Goal: Download file/media

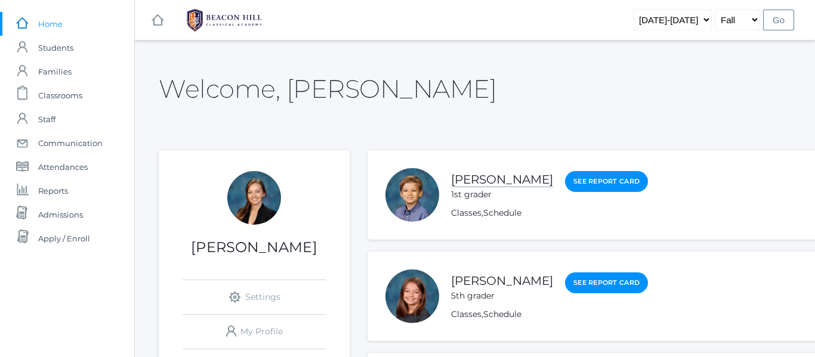
click at [466, 180] on link "[PERSON_NAME]" at bounding box center [502, 179] width 102 height 15
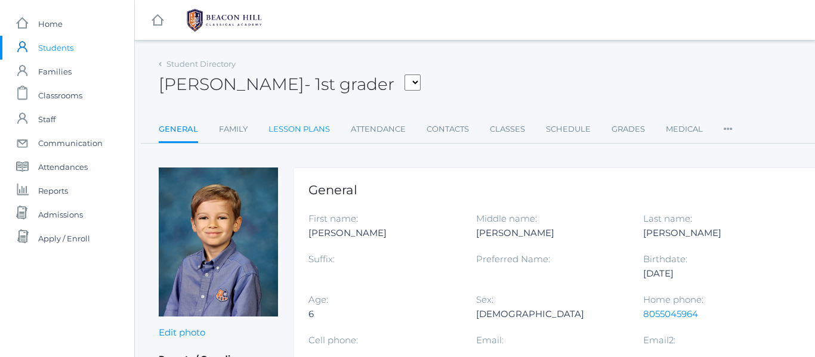
click at [314, 129] on link "Lesson Plans" at bounding box center [298, 130] width 61 height 24
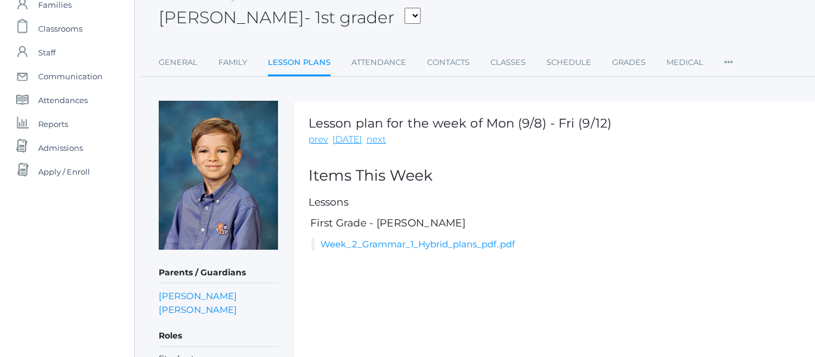
scroll to position [73, 0]
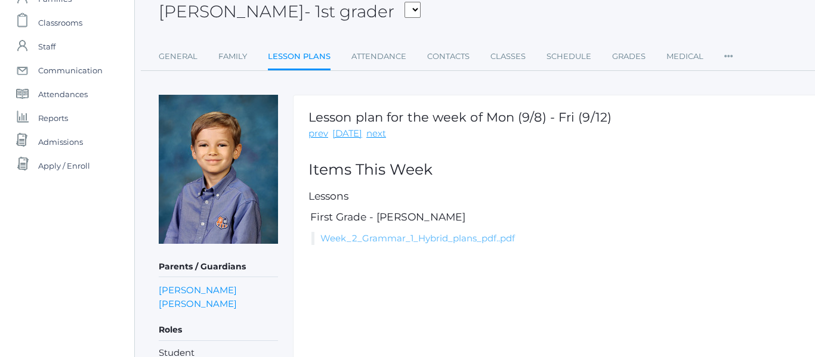
click at [424, 236] on link "Week_2_Grammar_1_Hybrid_plans_pdf..pdf" at bounding box center [417, 238] width 194 height 11
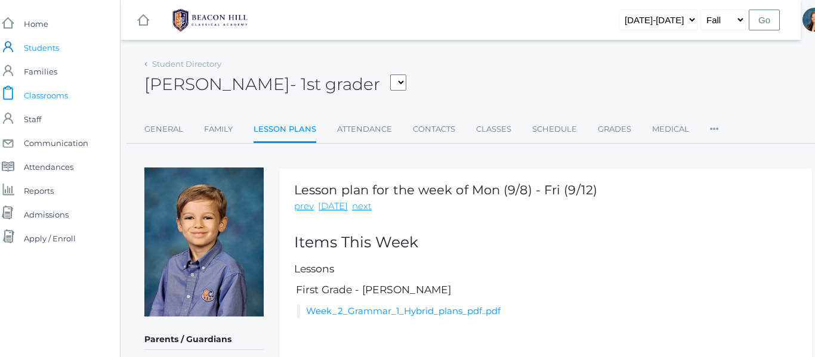
scroll to position [0, 0]
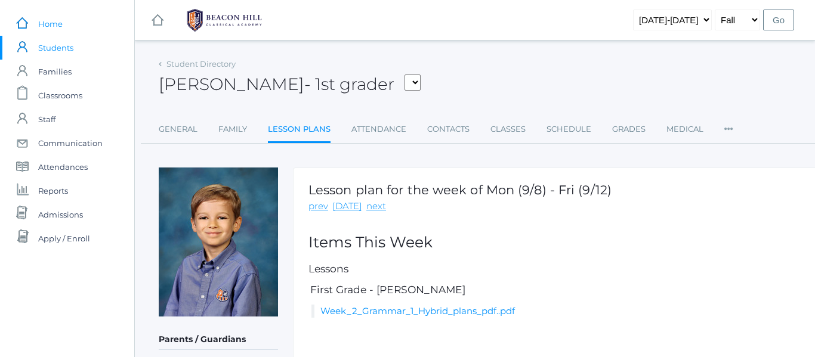
click at [51, 24] on span "Home" at bounding box center [50, 24] width 24 height 24
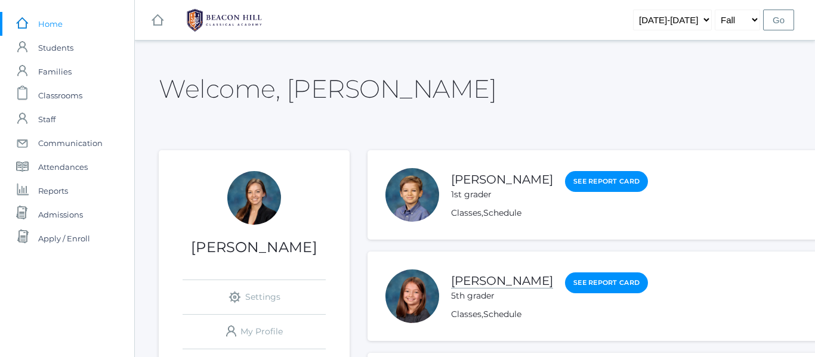
click at [472, 283] on link "[PERSON_NAME]" at bounding box center [502, 281] width 102 height 15
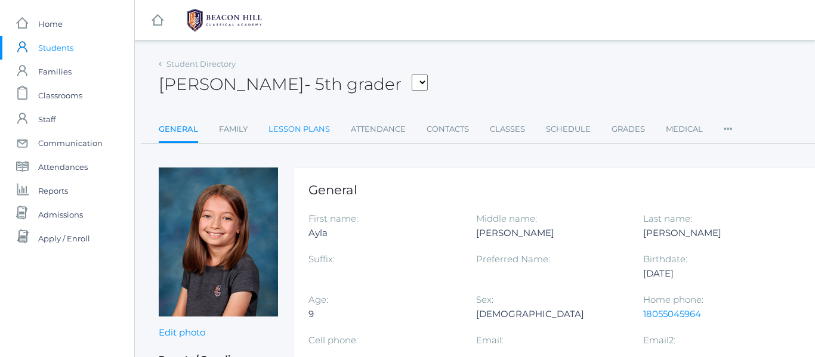
click at [311, 129] on link "Lesson Plans" at bounding box center [298, 130] width 61 height 24
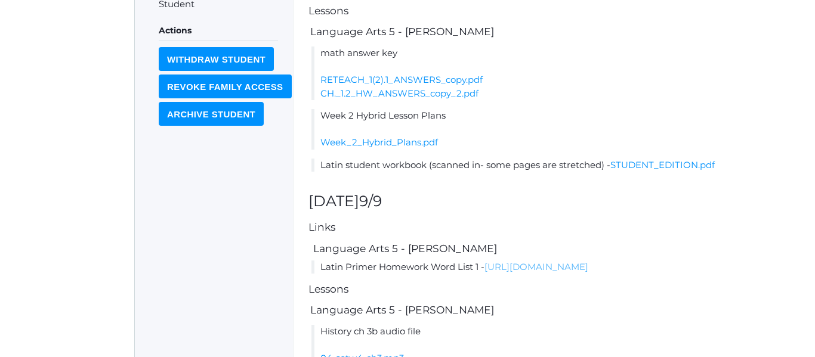
scroll to position [420, 0]
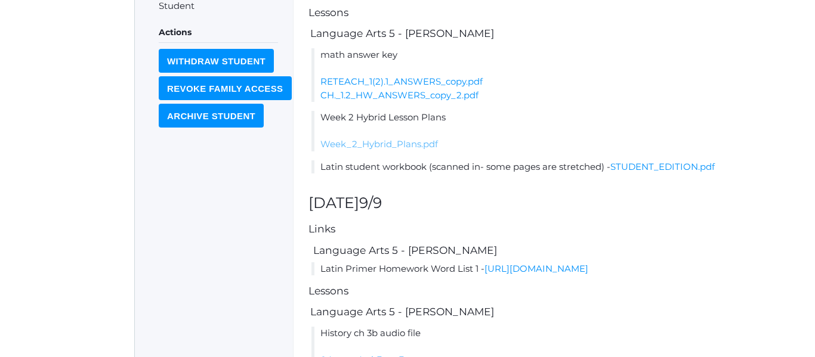
click at [401, 150] on link "Week_2_Hybrid_Plans.pdf" at bounding box center [379, 143] width 118 height 11
